Goal: Information Seeking & Learning: Learn about a topic

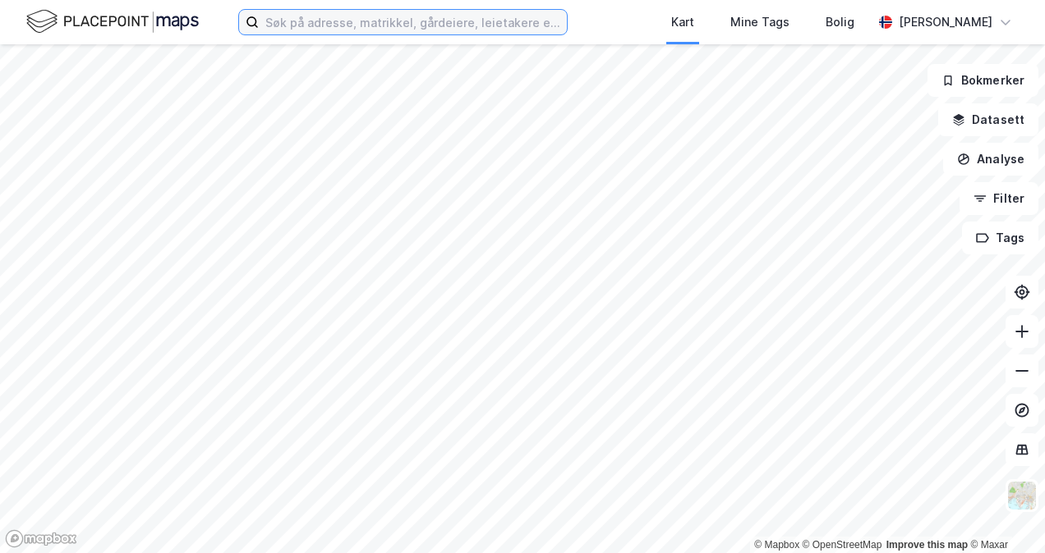
click at [440, 15] on input at bounding box center [413, 22] width 308 height 25
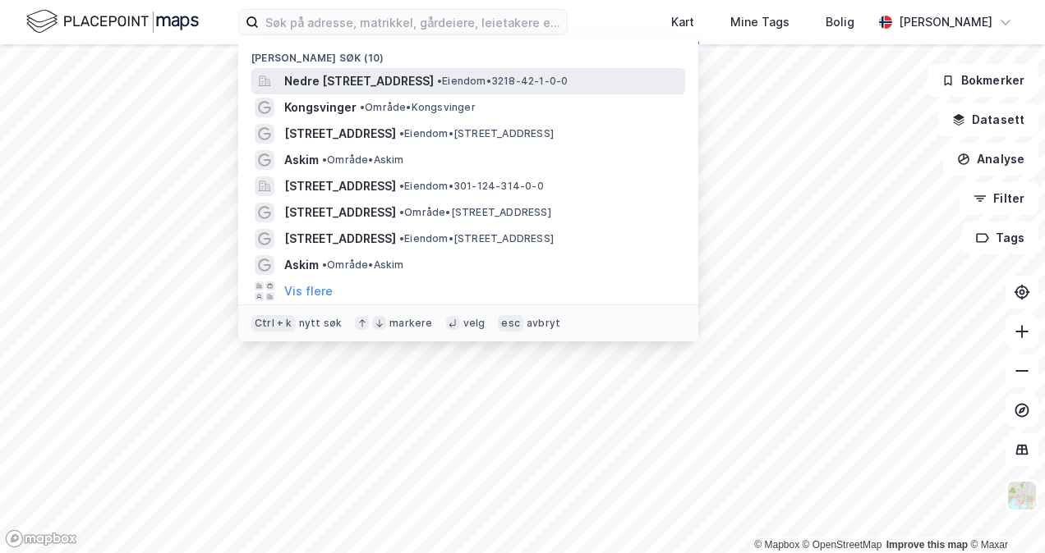
click at [434, 80] on span "Nedre [STREET_ADDRESS]" at bounding box center [358, 81] width 149 height 20
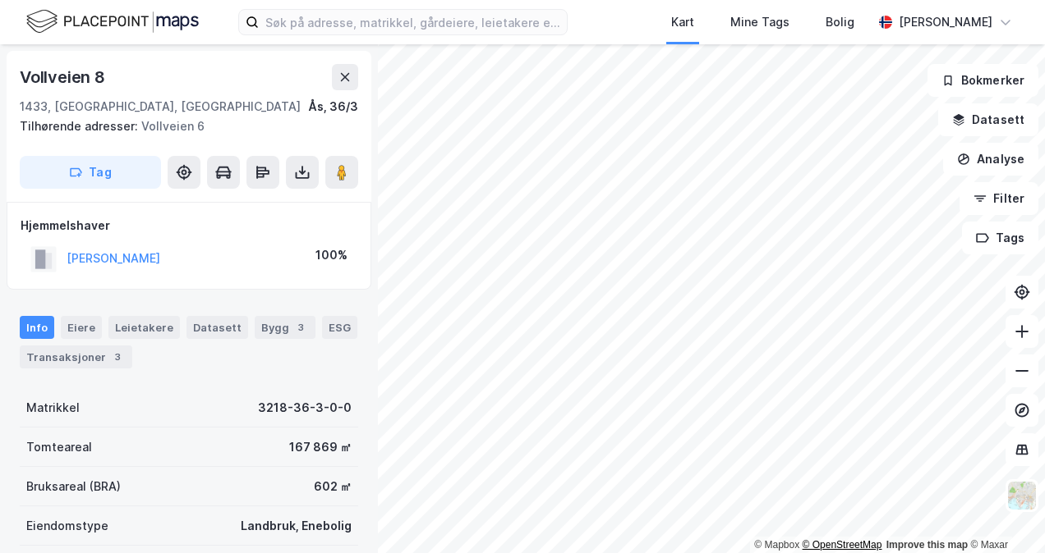
click at [890, 553] on html "Kart Mine Tags Bolig [PERSON_NAME] © Mapbox © OpenStreetMap Improve this map © …" at bounding box center [522, 276] width 1045 height 553
click at [964, 126] on div "© Mapbox © OpenStreetMap Improve this map © Maxar Vollveien 8 1433, Ås, [GEOGRA…" at bounding box center [522, 298] width 1045 height 509
